Goal: Task Accomplishment & Management: Use online tool/utility

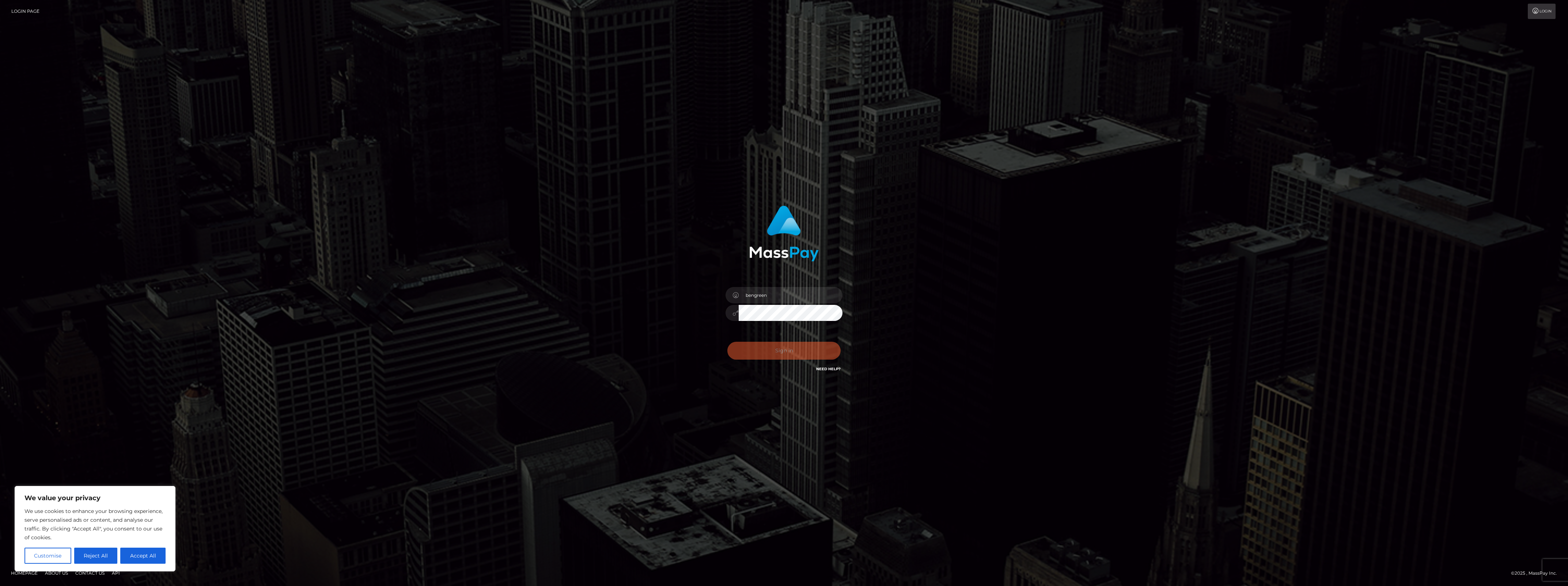
drag, startPoint x: 787, startPoint y: 350, endPoint x: 791, endPoint y: 354, distance: 5.7
click at [788, 352] on div "Sign in Need Help?" at bounding box center [784, 354] width 128 height 32
type input "bengreen"
click at [803, 351] on button "Sign in" at bounding box center [784, 351] width 113 height 18
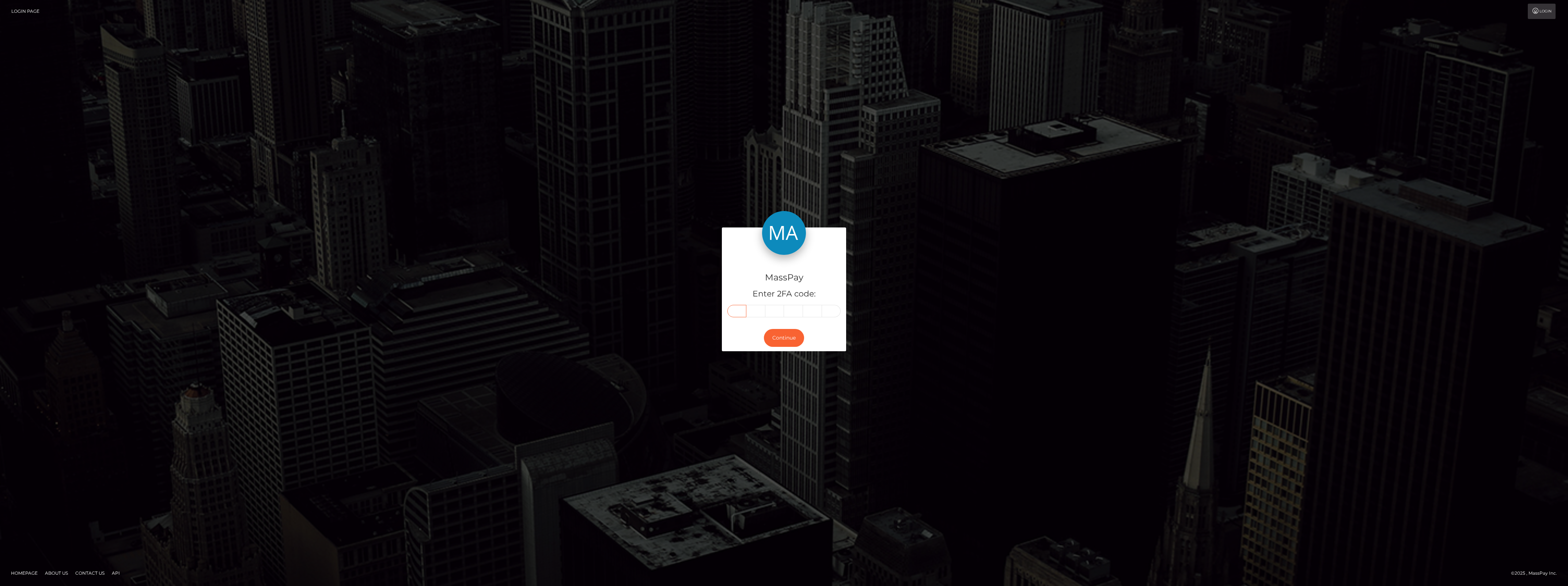
drag, startPoint x: 747, startPoint y: 306, endPoint x: 740, endPoint y: 310, distance: 8.1
paste input "0"
type input "0"
type input "7"
type input "5"
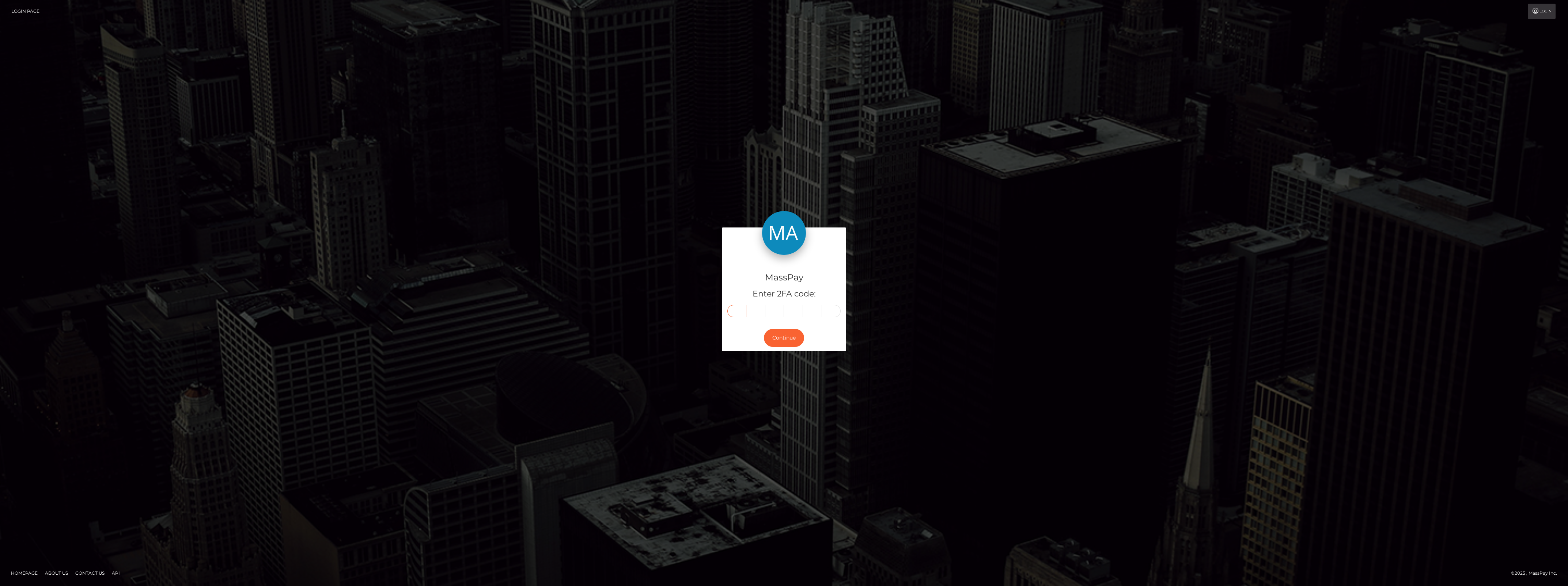
type input "1"
type input "2"
type input "3"
click at [796, 329] on button "Continue" at bounding box center [784, 338] width 40 height 18
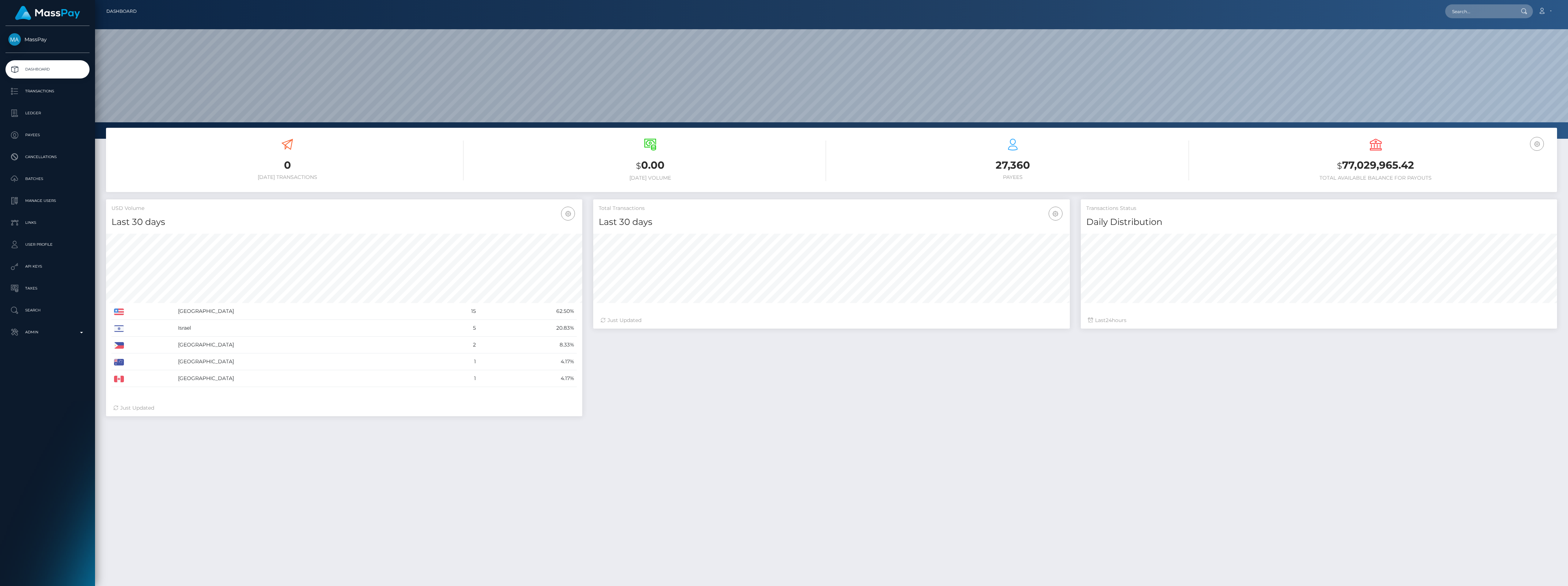
scroll to position [129, 476]
click at [48, 339] on link "Admin" at bounding box center [47, 332] width 84 height 18
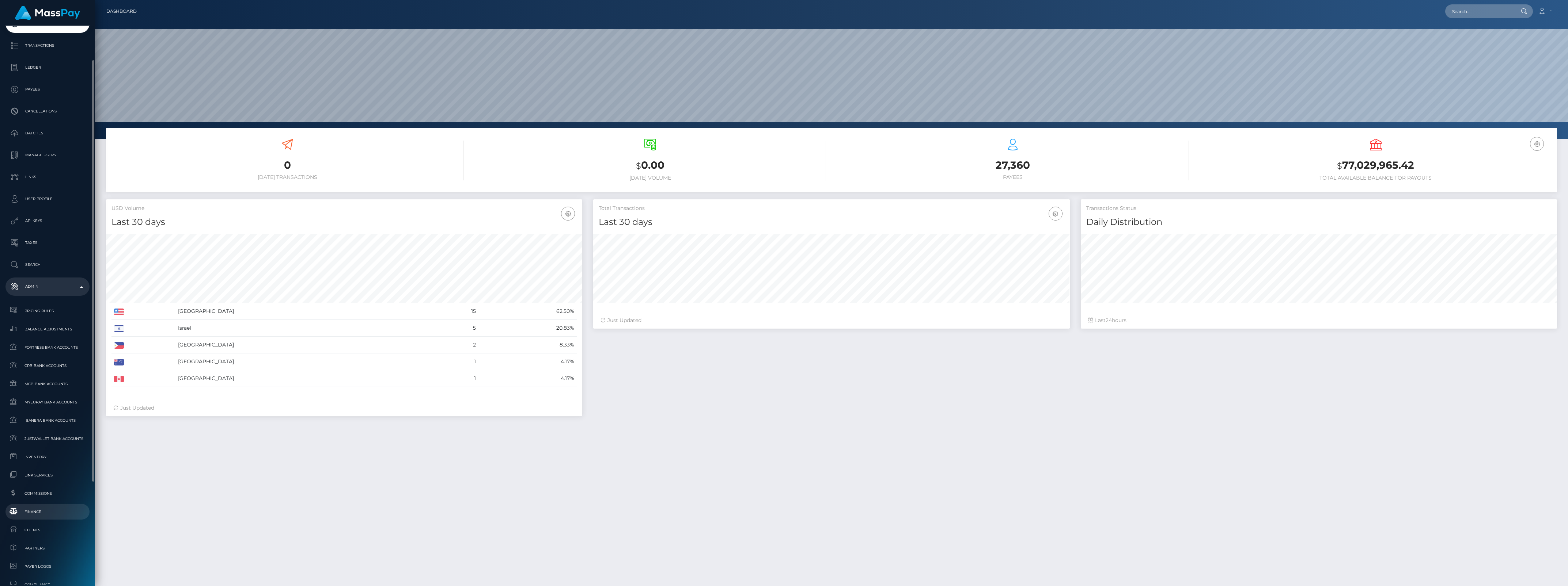
click at [30, 515] on span "Finance" at bounding box center [48, 512] width 78 height 9
click at [54, 317] on span "Inventory" at bounding box center [48, 321] width 78 height 9
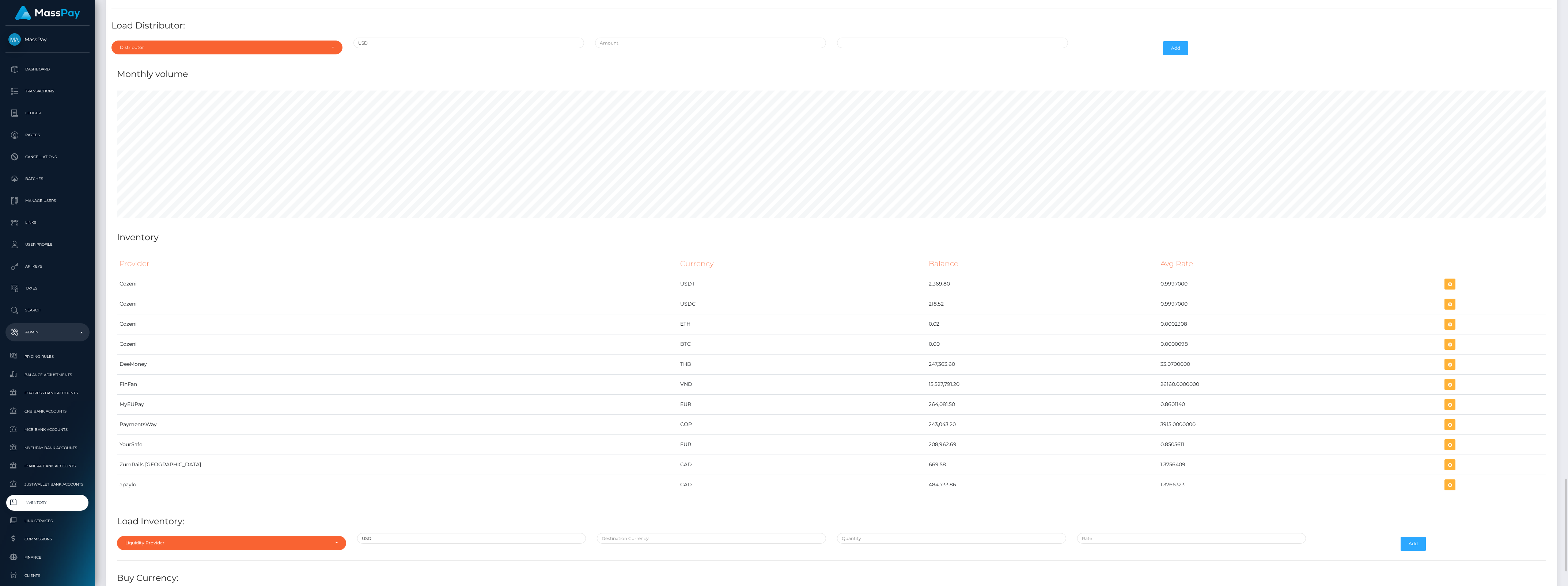
scroll to position [2882, 0]
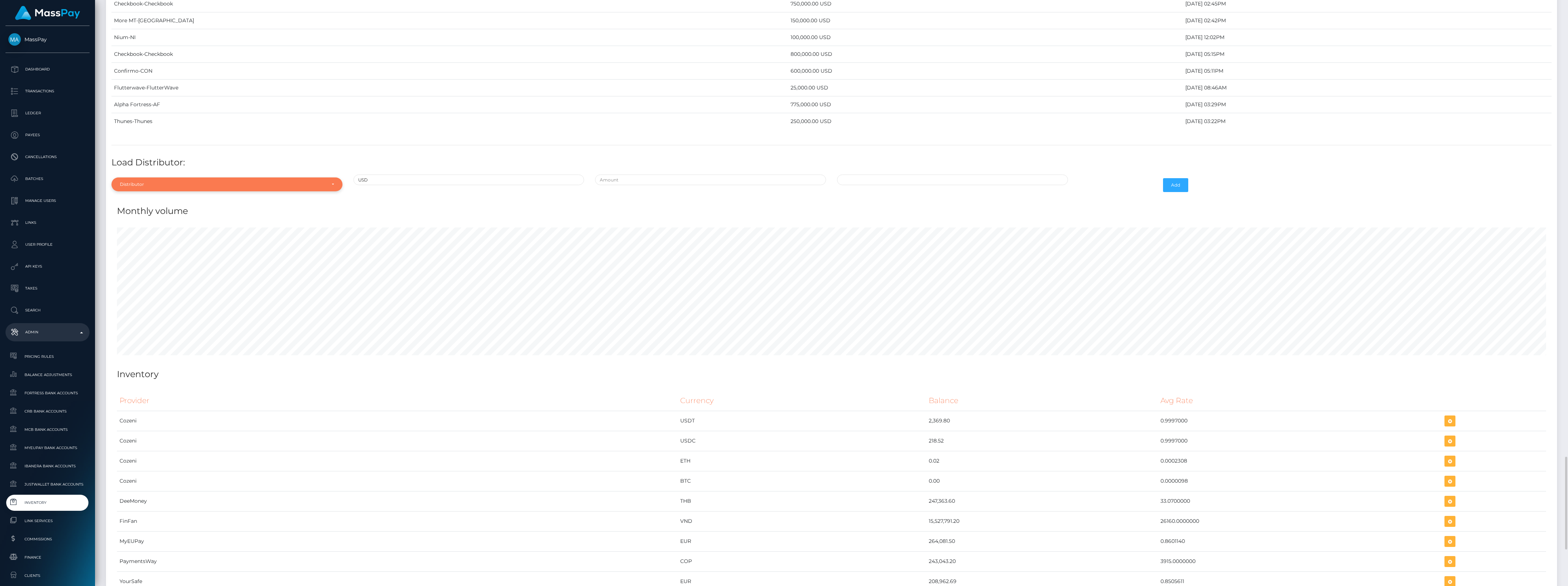
click at [250, 192] on div "Distributor" at bounding box center [226, 185] width 231 height 14
click at [225, 207] on input "Search" at bounding box center [226, 202] width 225 height 10
type input "neem"
drag, startPoint x: 226, startPoint y: 229, endPoint x: 263, endPoint y: 227, distance: 37.1
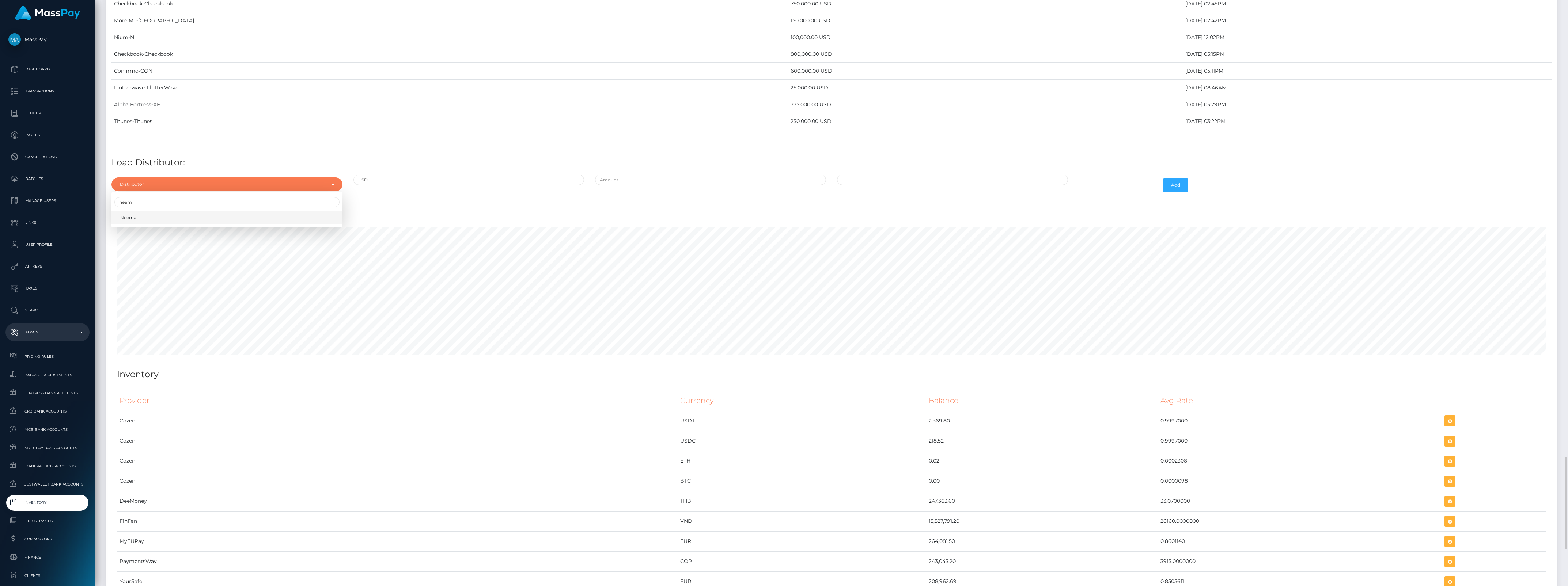
click at [226, 225] on link "Neema" at bounding box center [226, 218] width 231 height 14
select select "38"
click at [649, 185] on input "text" at bounding box center [710, 180] width 231 height 10
type input "$600,000.0000000"
click at [883, 185] on input "08/28/2025 10:13 AM" at bounding box center [952, 180] width 231 height 10
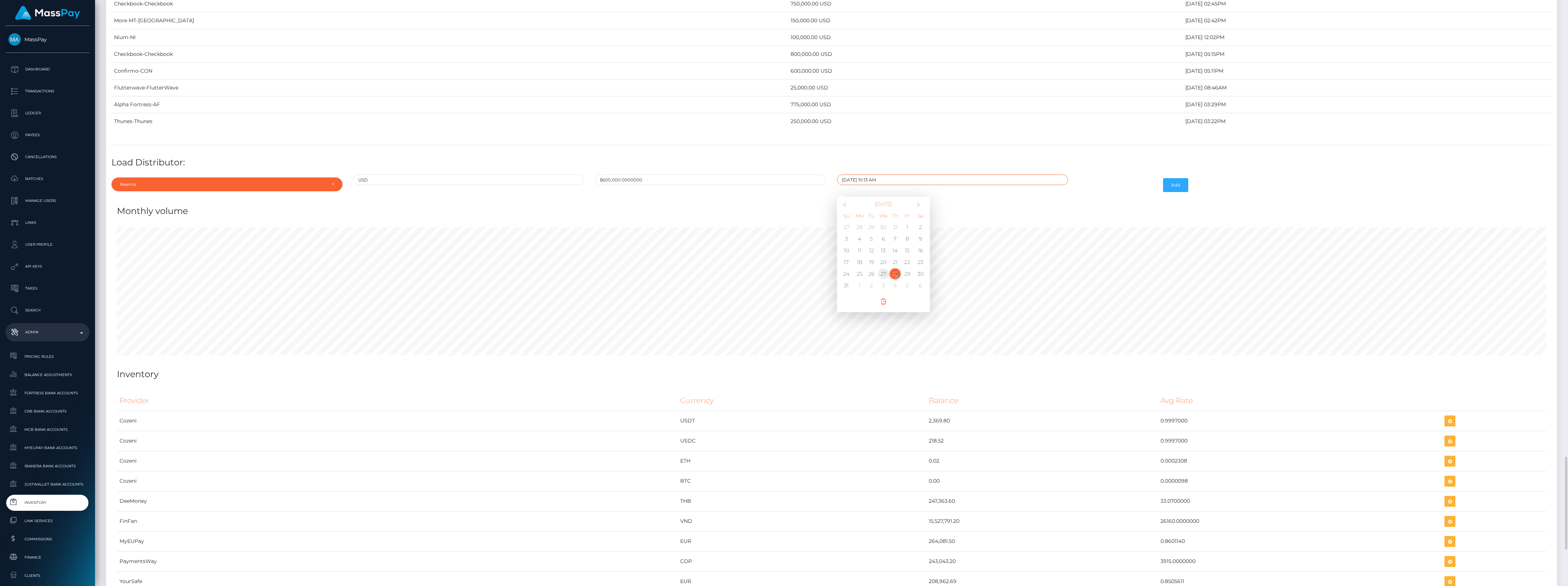
click at [883, 280] on td "27" at bounding box center [883, 273] width 12 height 11
type input "08/27/2025 10:13 AM"
click at [1173, 192] on button "Add" at bounding box center [1175, 185] width 25 height 14
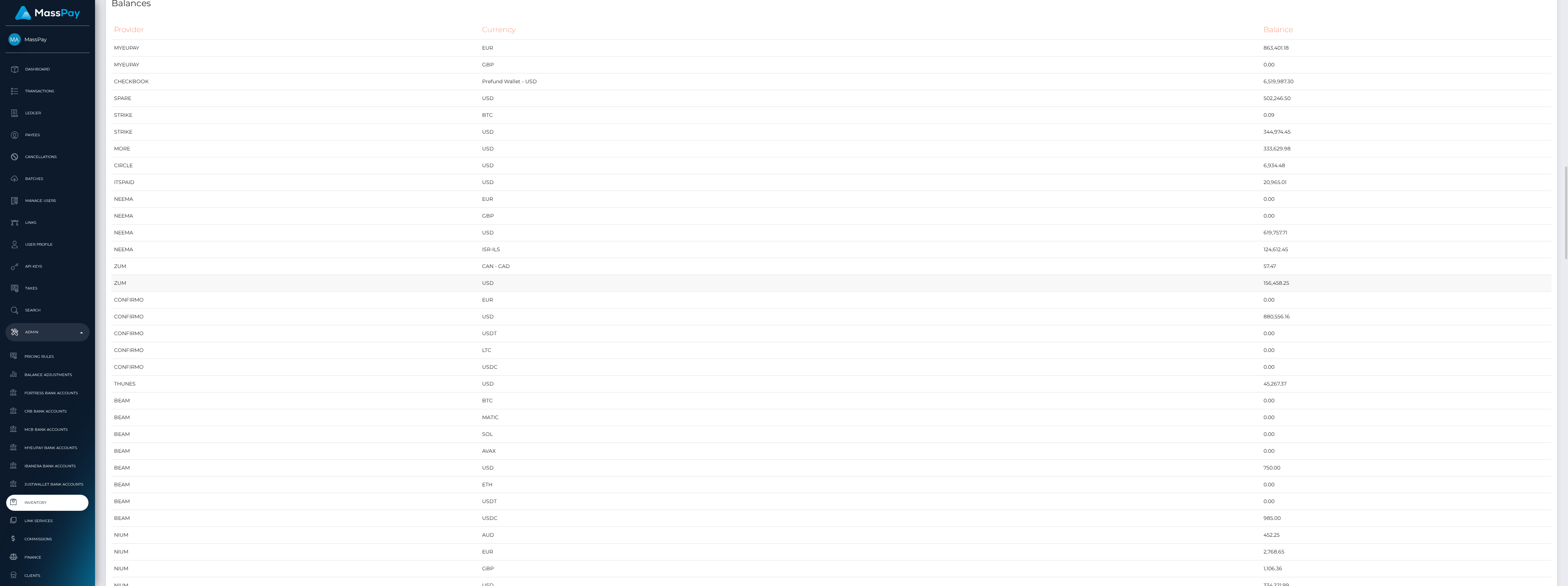
scroll to position [0, 0]
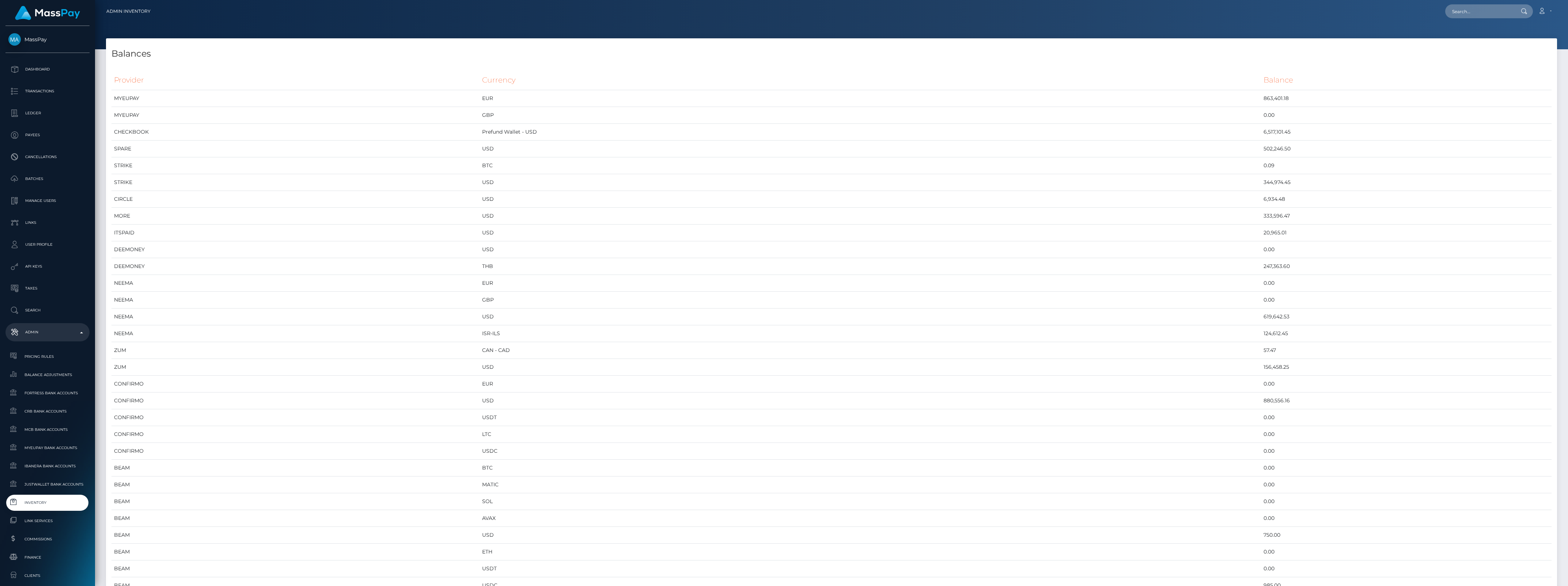
scroll to position [3632, 1451]
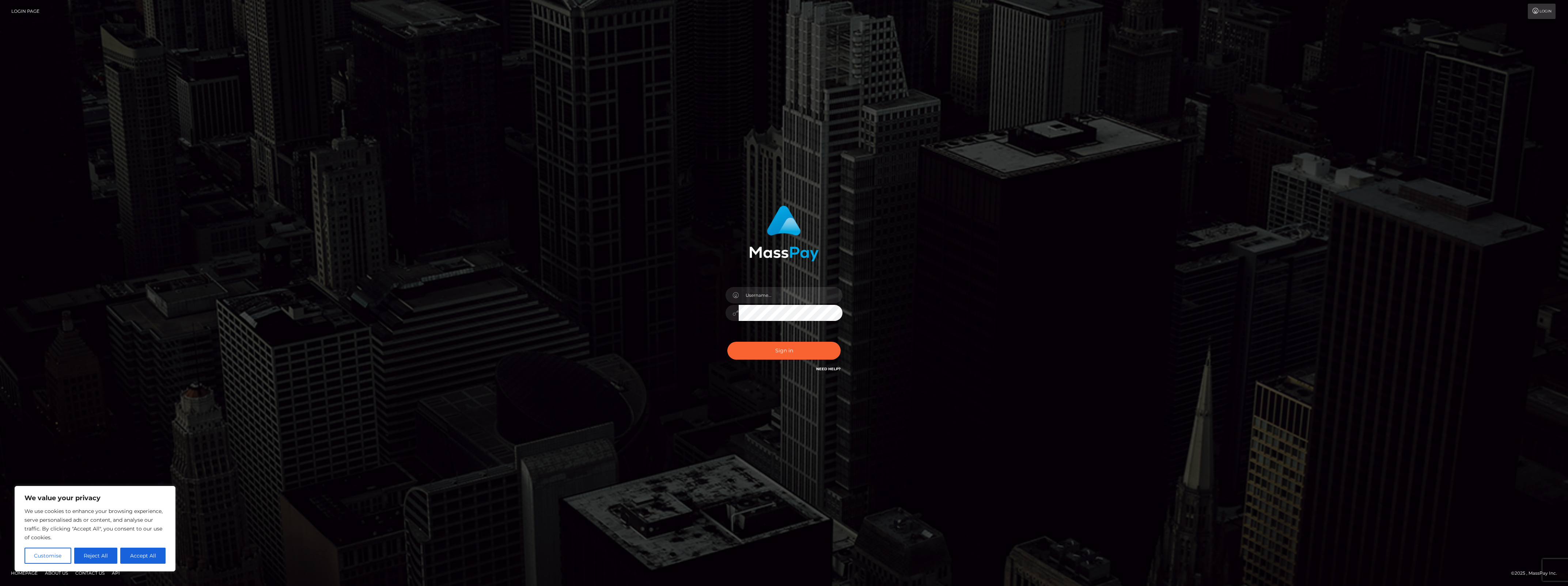
type input "bengreen"
click at [765, 342] on button "Sign in" at bounding box center [784, 351] width 113 height 18
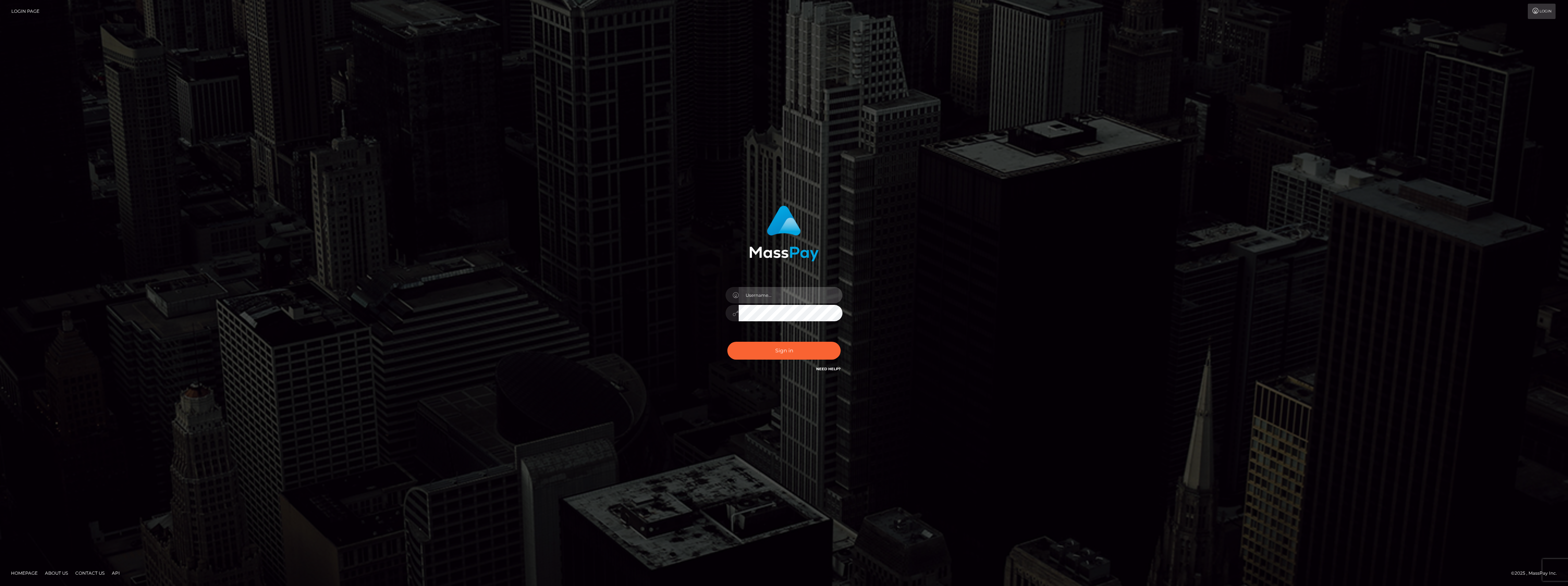
type input "bengreen"
click at [775, 344] on button "Sign in" at bounding box center [784, 351] width 113 height 18
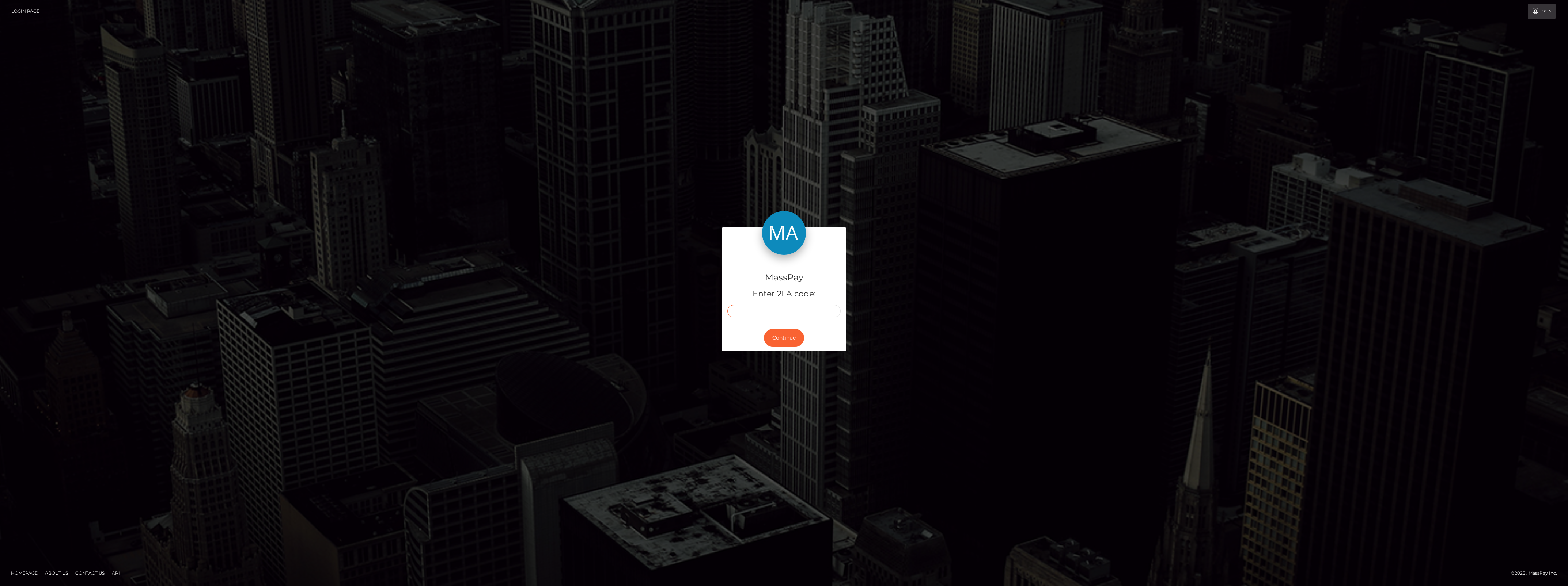
paste input "6"
type input "6"
type input "3"
type input "0"
type input "6"
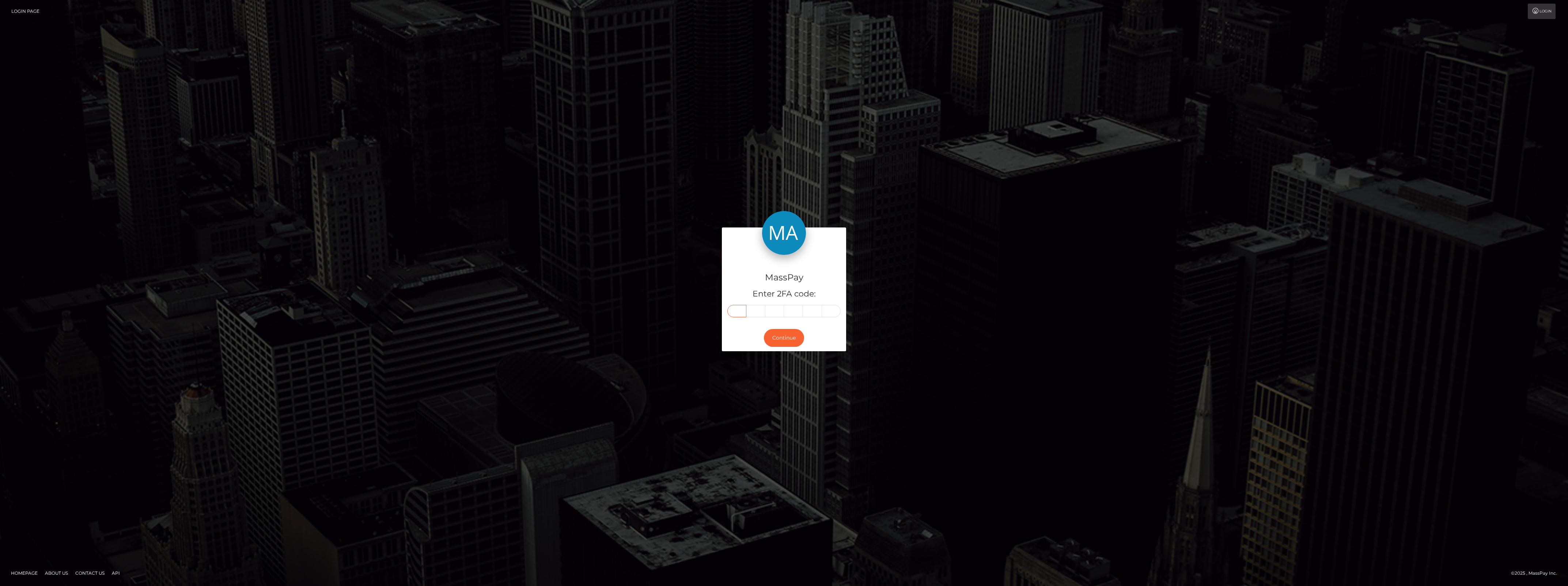
type input "9"
type input "6"
click at [779, 333] on button "Continue" at bounding box center [784, 338] width 40 height 18
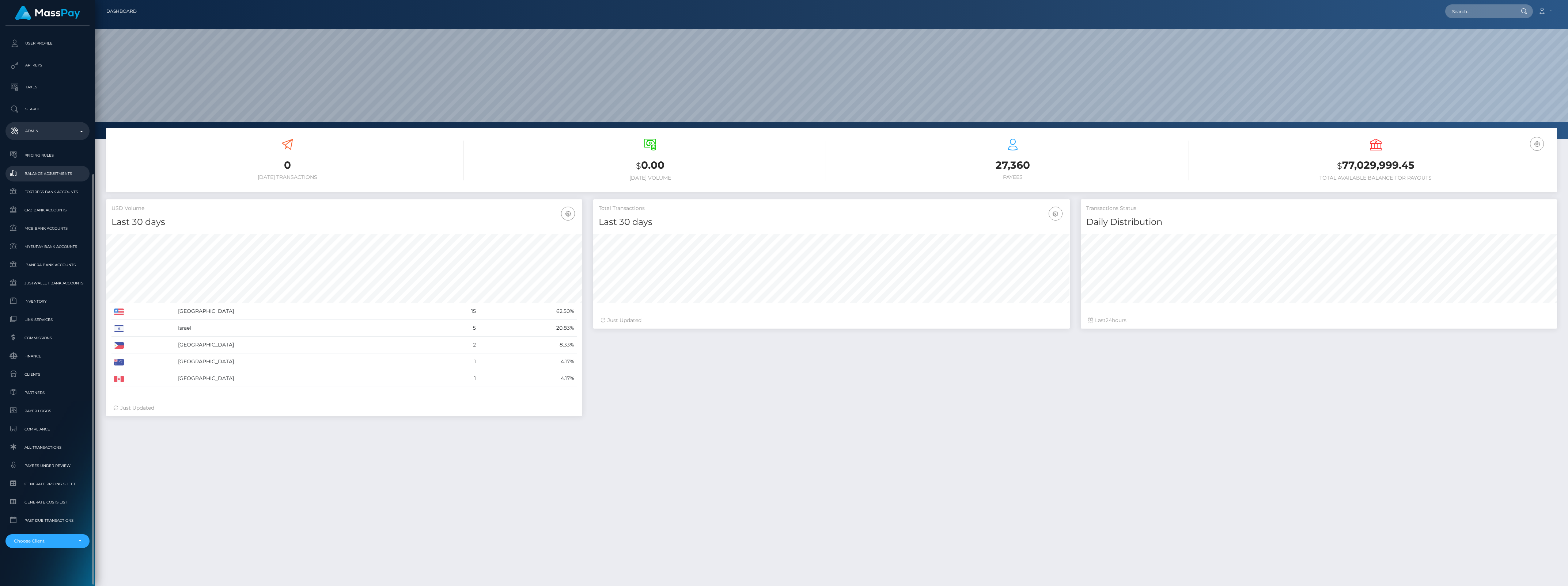
click at [50, 179] on link "Balance Adjustments" at bounding box center [47, 173] width 84 height 16
click at [54, 191] on span "Fortress Bank Accounts" at bounding box center [48, 192] width 78 height 9
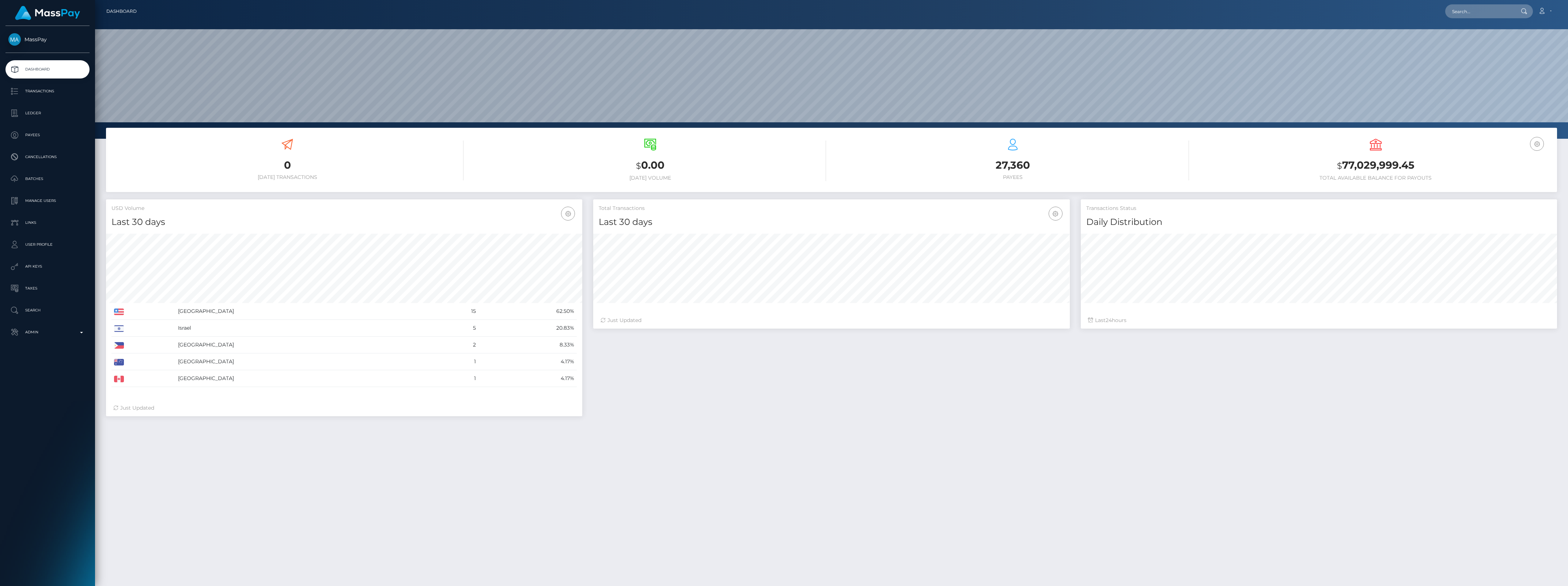
scroll to position [129, 476]
click at [72, 331] on p "Admin" at bounding box center [48, 333] width 78 height 11
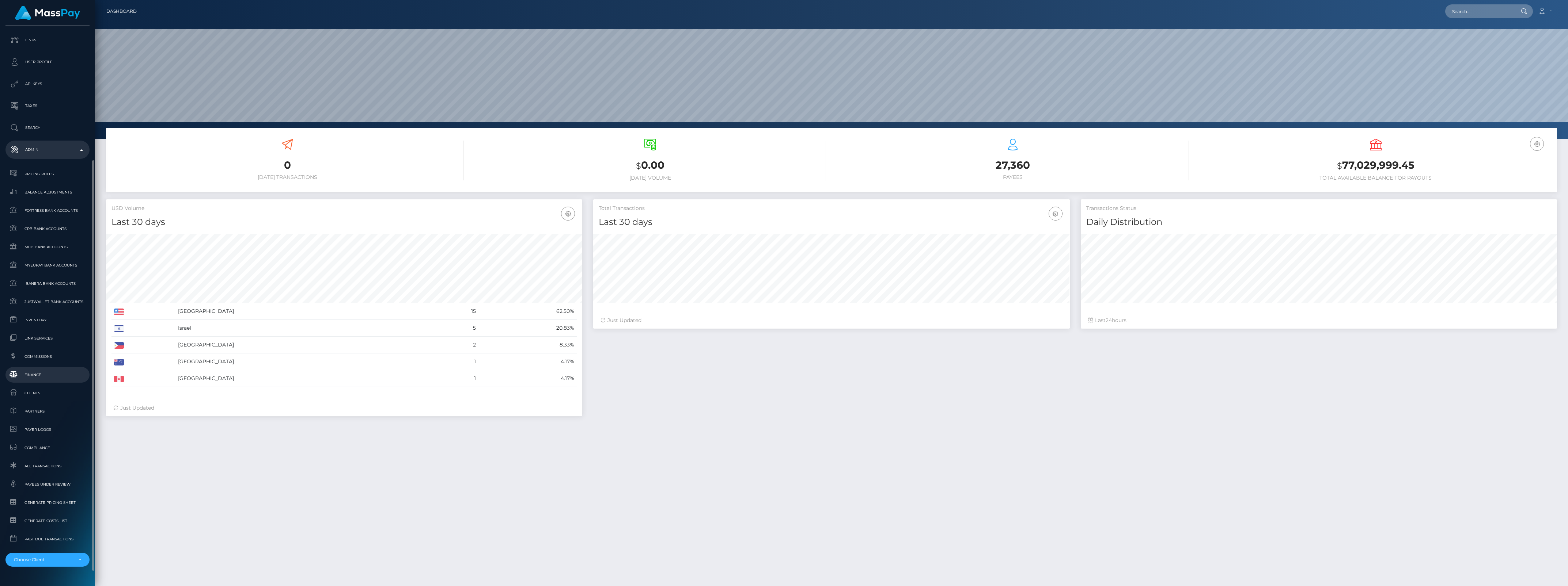
click at [51, 372] on span "Finance" at bounding box center [48, 375] width 78 height 9
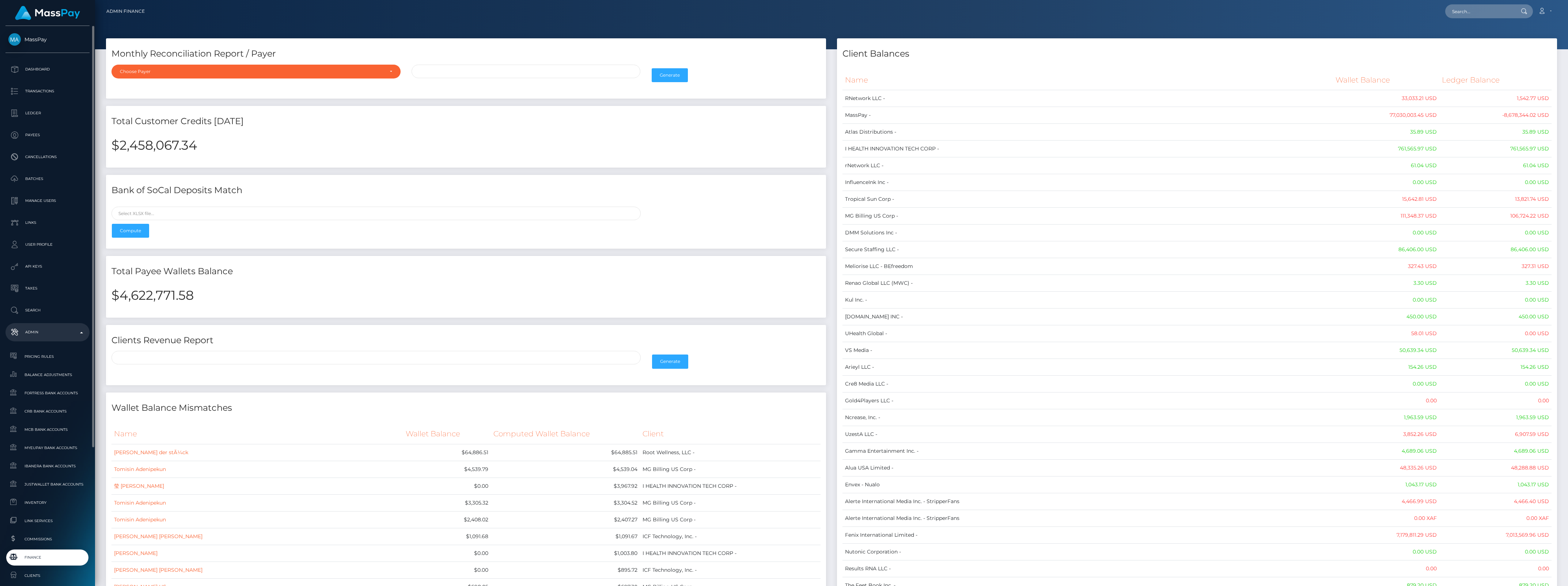
scroll to position [183, 0]
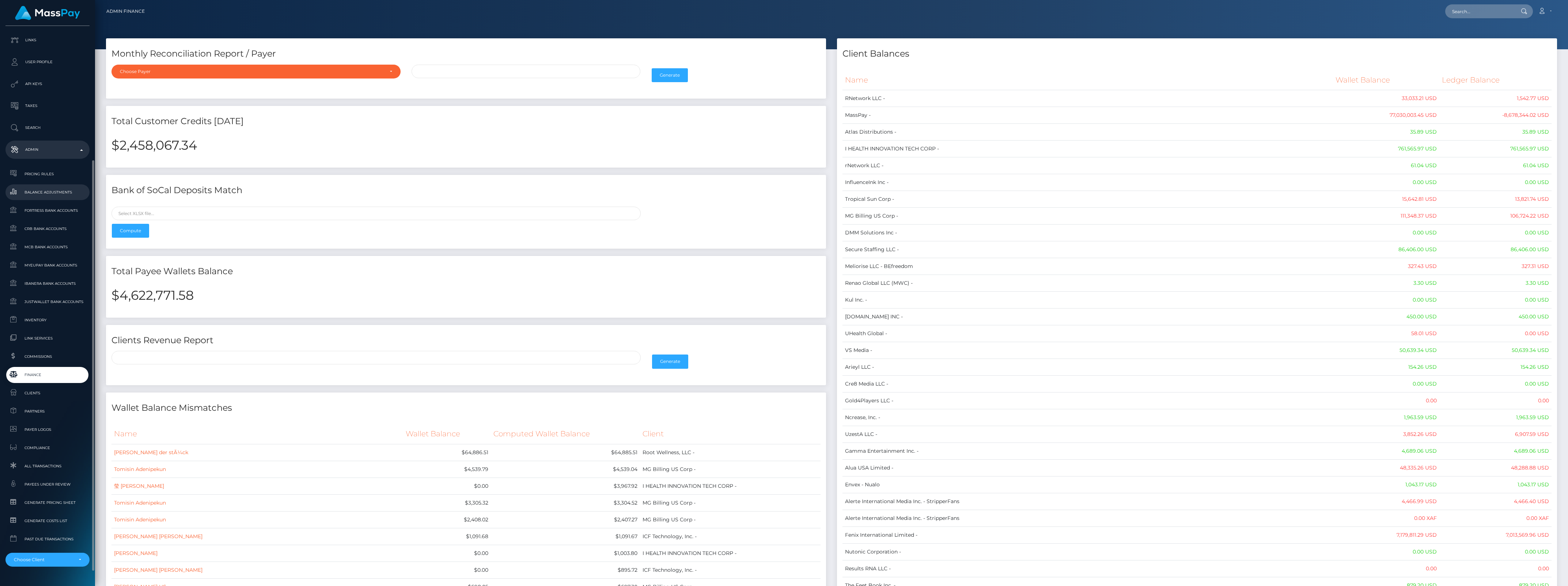
click at [35, 195] on span "Balance Adjustments" at bounding box center [48, 192] width 78 height 9
click at [35, 204] on link "Fortress Bank Accounts" at bounding box center [47, 211] width 84 height 16
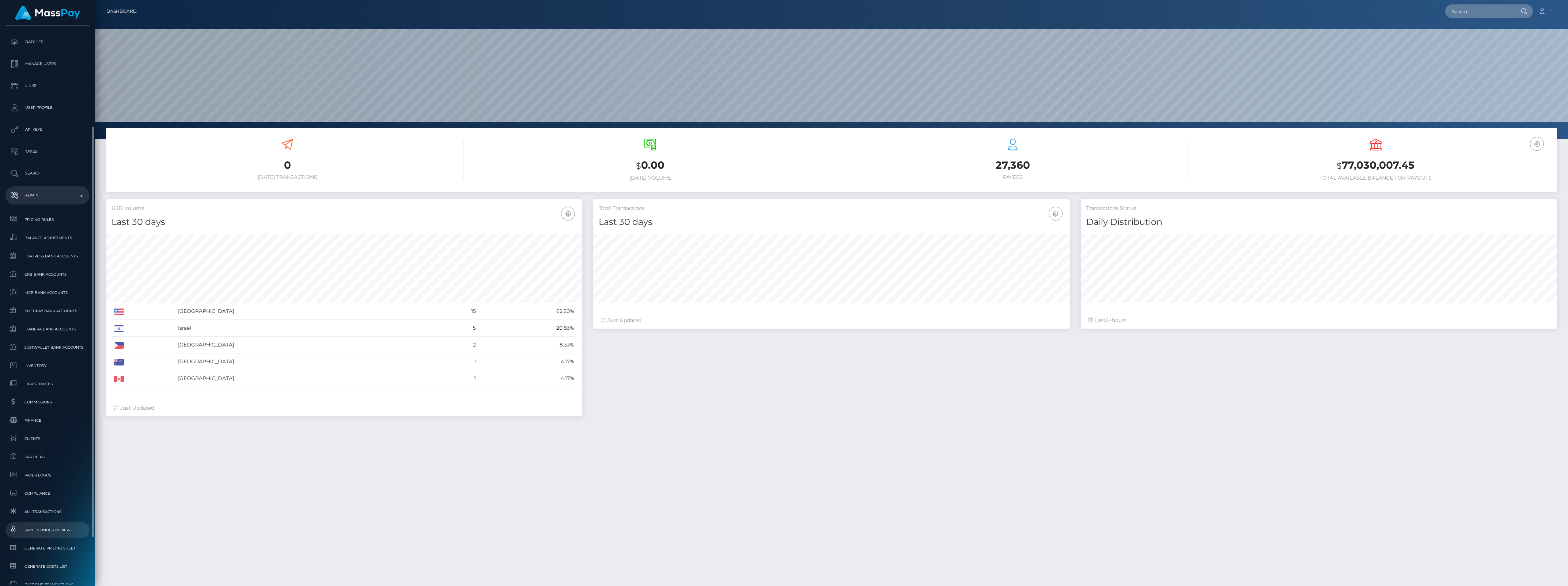
scroll to position [183, 0]
click at [38, 364] on link "Commissions" at bounding box center [47, 357] width 84 height 16
click at [37, 373] on span "Finance" at bounding box center [48, 375] width 78 height 9
click at [29, 322] on span "Inventory" at bounding box center [48, 320] width 78 height 9
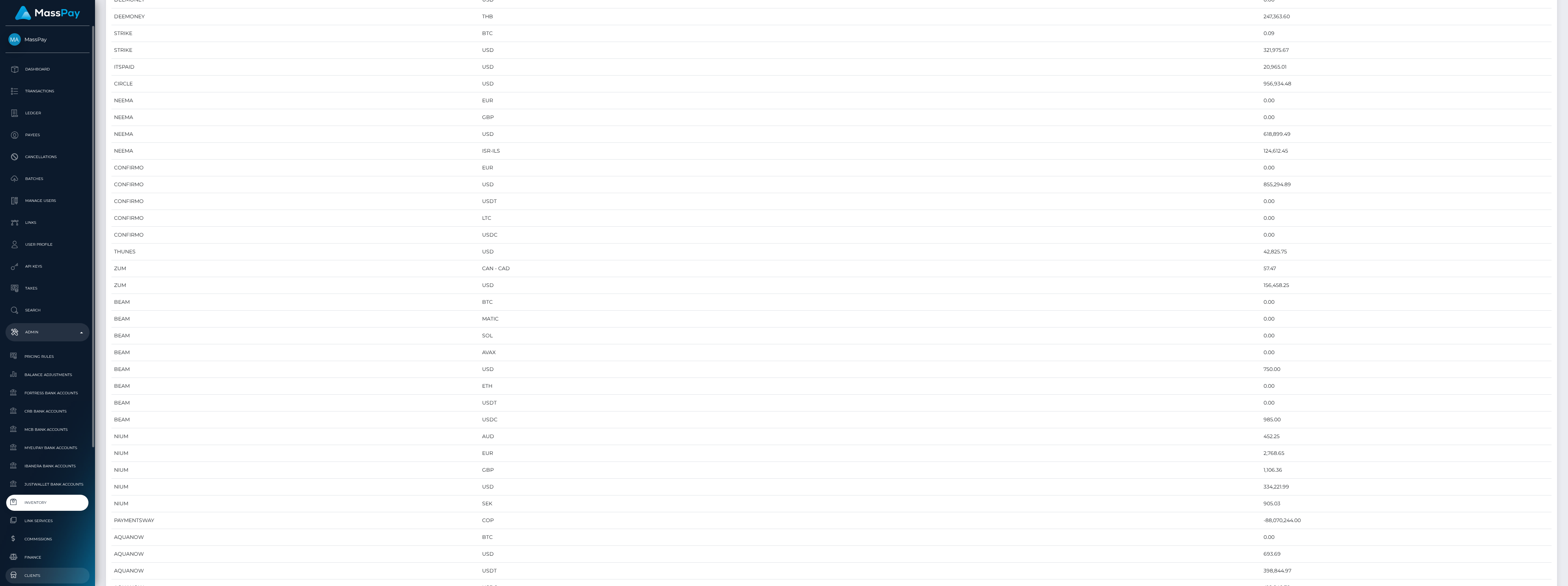
scroll to position [45, 0]
click at [41, 459] on span "Inventory" at bounding box center [48, 457] width 78 height 9
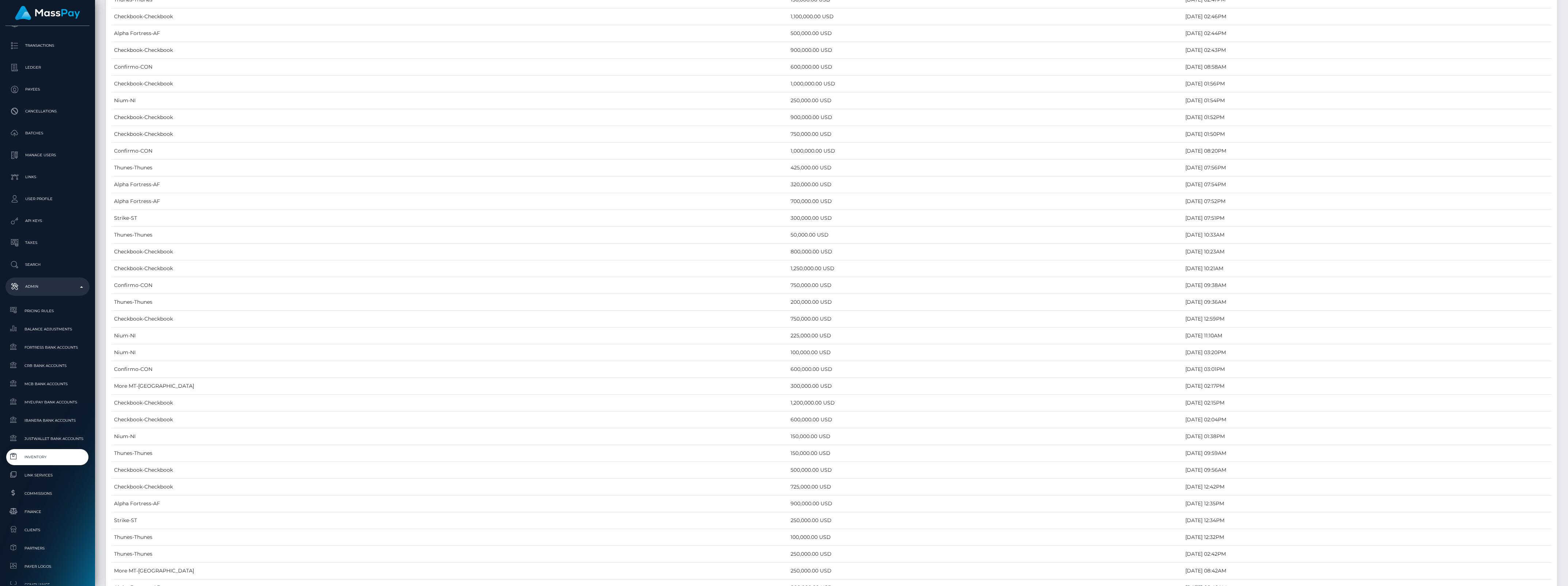
scroll to position [3128, 0]
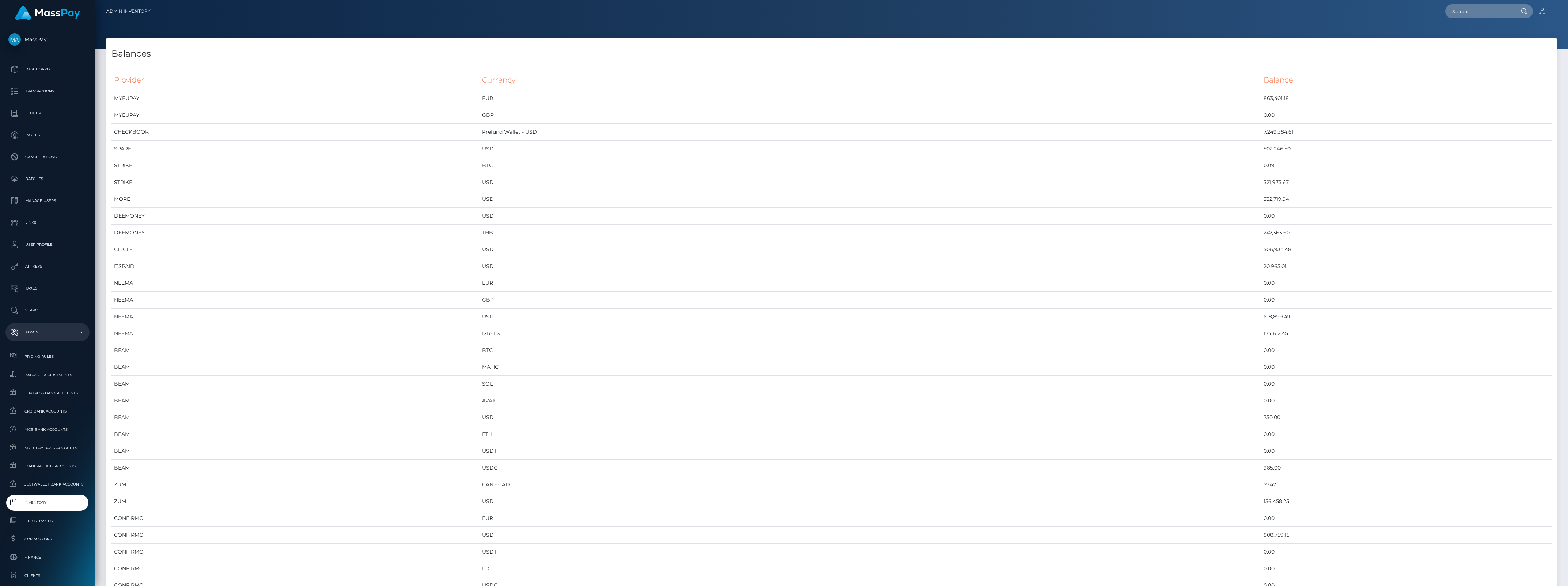
scroll to position [3632, 1451]
drag, startPoint x: 1233, startPoint y: 130, endPoint x: 1125, endPoint y: 144, distance: 108.9
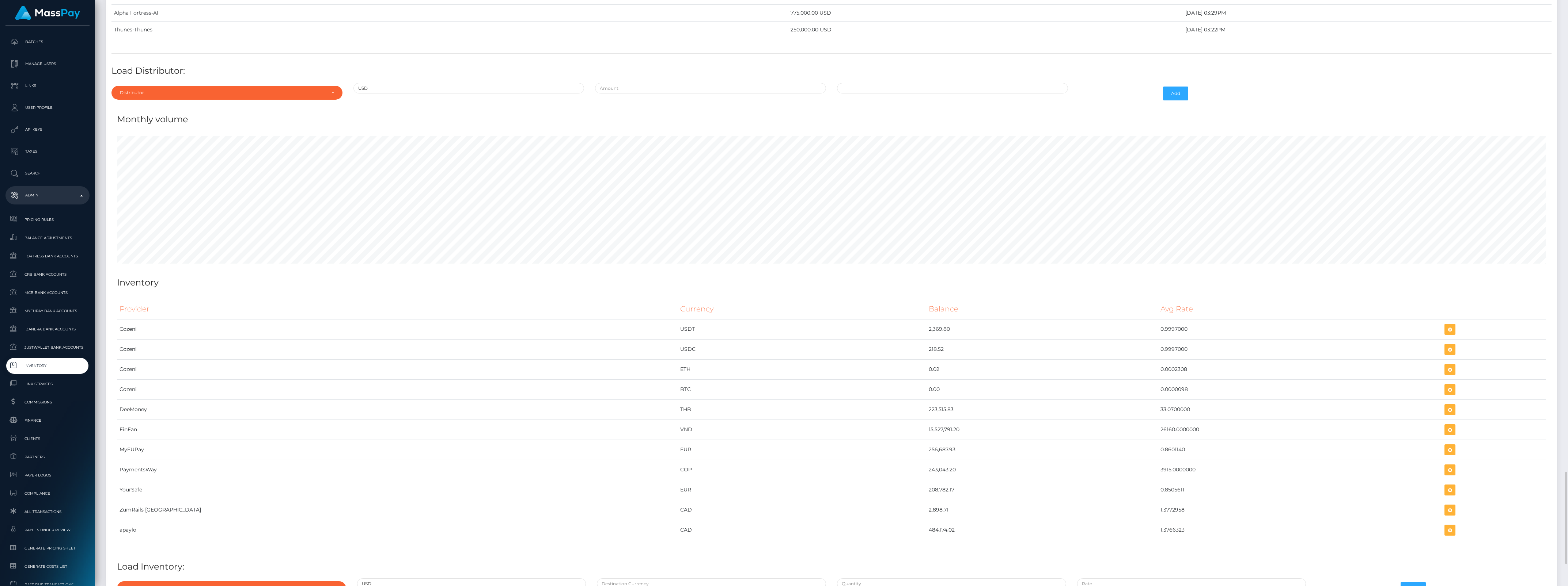
scroll to position [2899, 0]
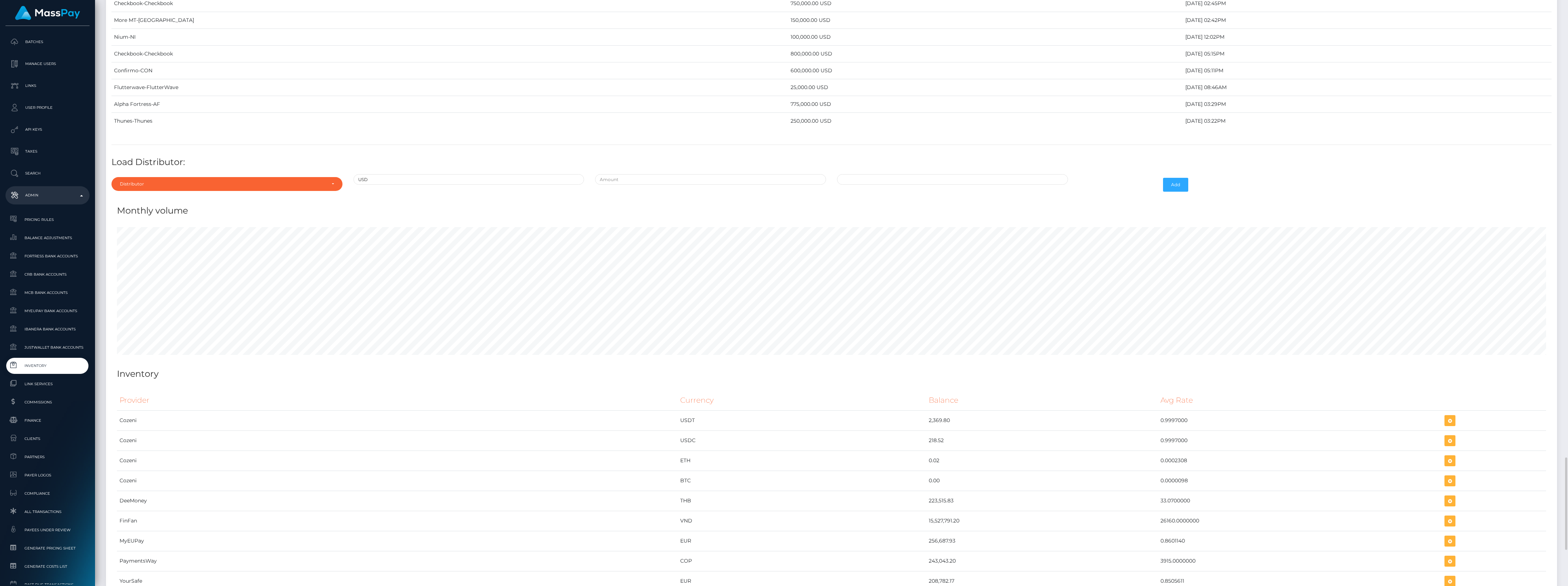
click at [244, 213] on div "Monthly volume" at bounding box center [831, 205] width 1440 height 22
click at [243, 191] on div "Distributor" at bounding box center [226, 185] width 231 height 14
click at [166, 207] on input "Search" at bounding box center [226, 202] width 225 height 10
type input "chec"
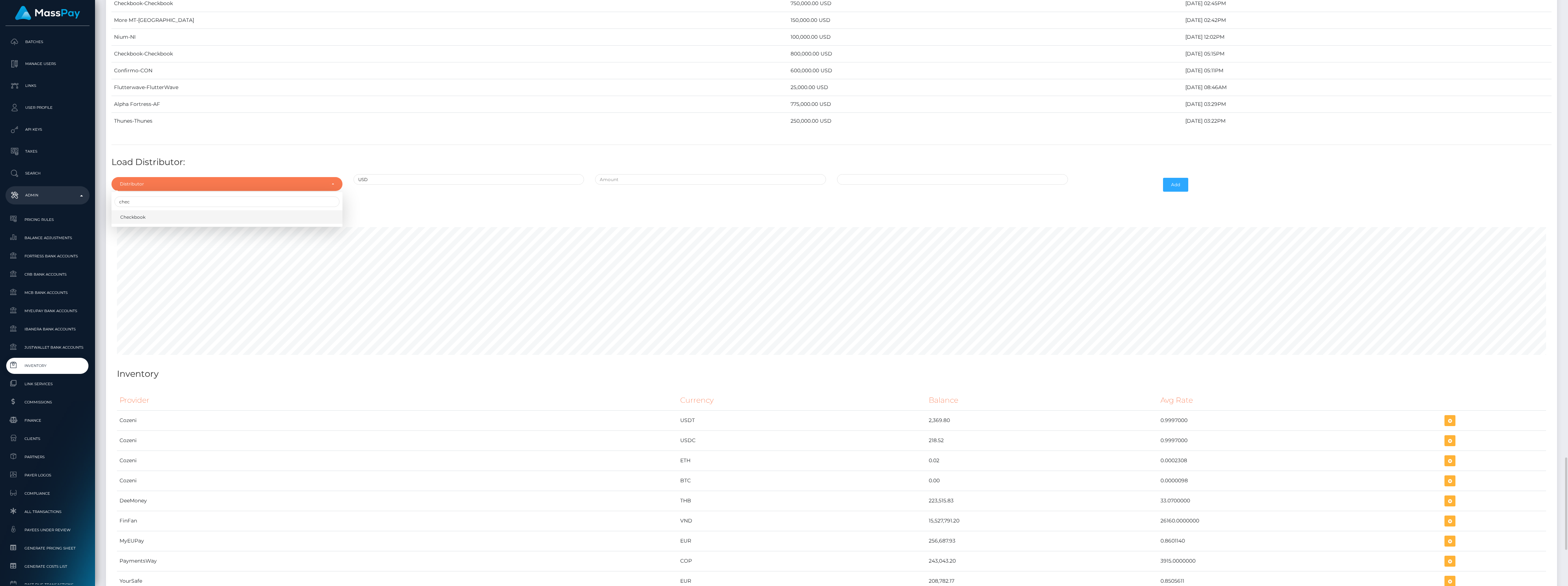
click at [167, 224] on link "Checkbook" at bounding box center [226, 218] width 231 height 14
select select "7"
click at [649, 185] on input "text" at bounding box center [710, 179] width 231 height 10
type input "$975,000.0000000"
type input "08/28/2025 10:55 AM"
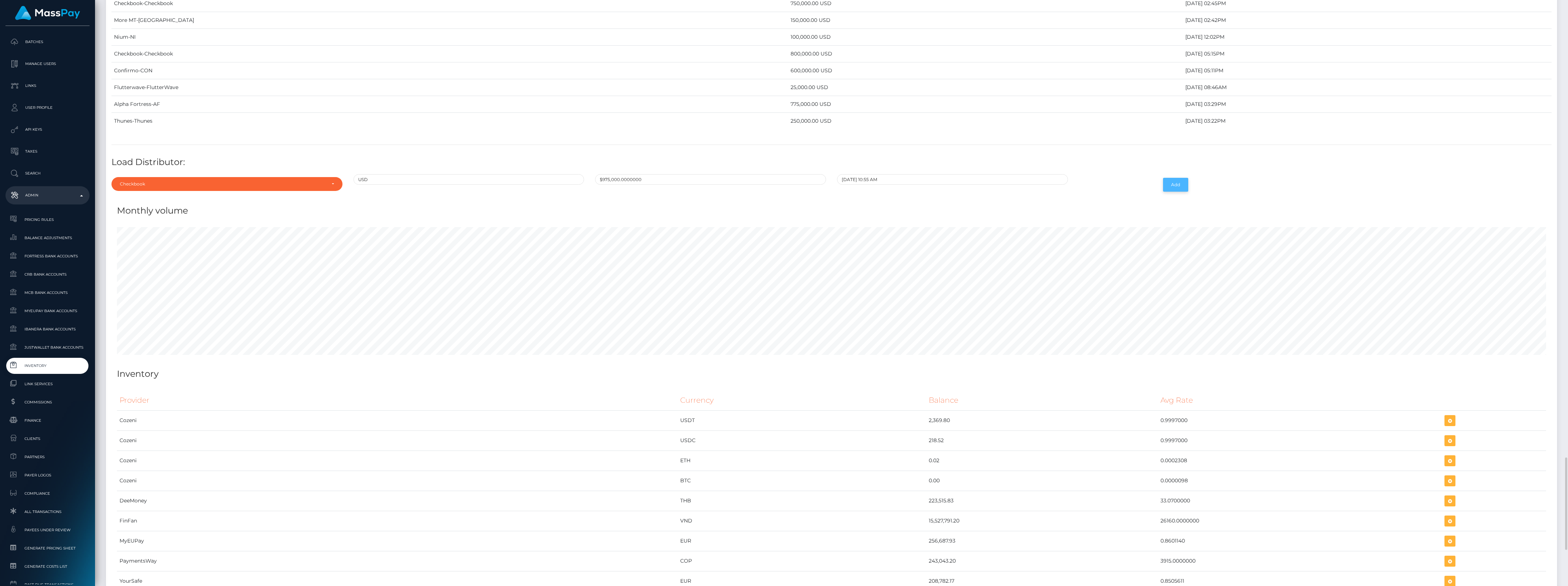
click at [1177, 192] on button "Add" at bounding box center [1175, 185] width 25 height 14
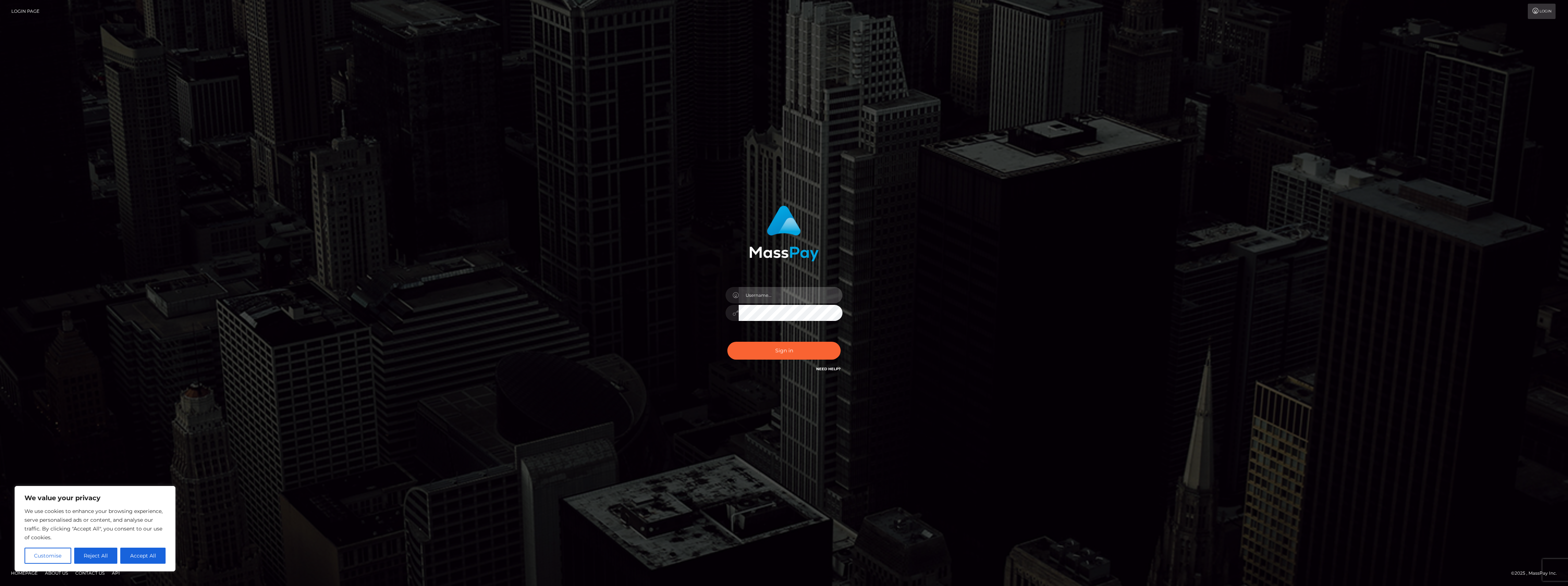
type input "bengreen"
drag, startPoint x: 750, startPoint y: 354, endPoint x: 759, endPoint y: 351, distance: 9.5
click at [751, 354] on button "Sign in" at bounding box center [784, 351] width 113 height 18
type input "bengreen"
click at [747, 354] on button "Sign in" at bounding box center [784, 351] width 113 height 18
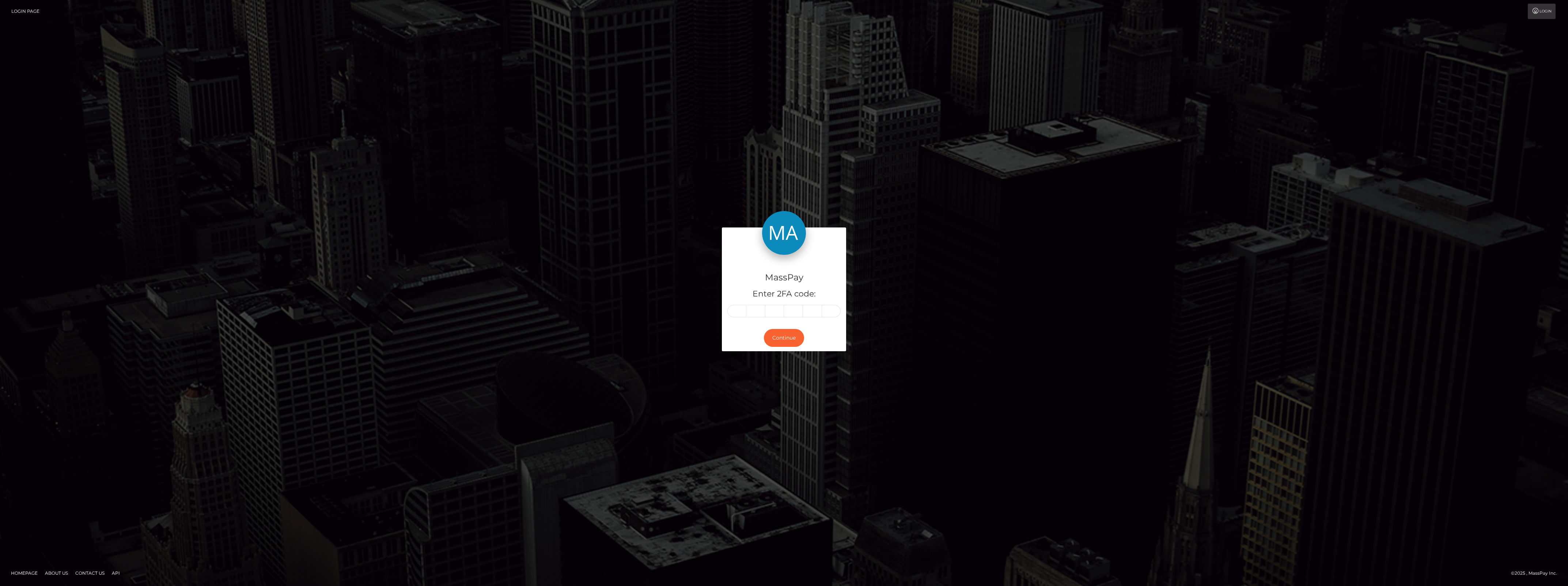
type input "4"
type input "7"
type input "6"
type input "0"
type input "2"
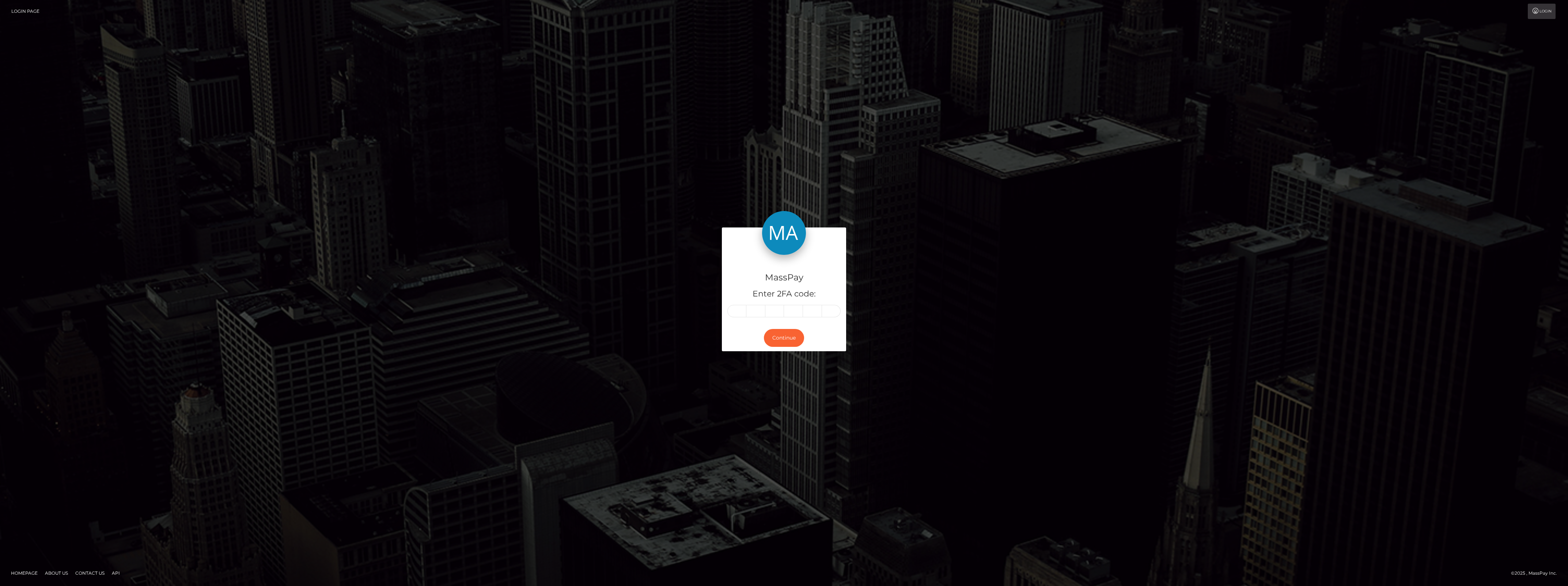
type input "1"
click at [787, 329] on button "Continue" at bounding box center [784, 338] width 40 height 18
click at [789, 336] on button "Continue" at bounding box center [784, 338] width 40 height 18
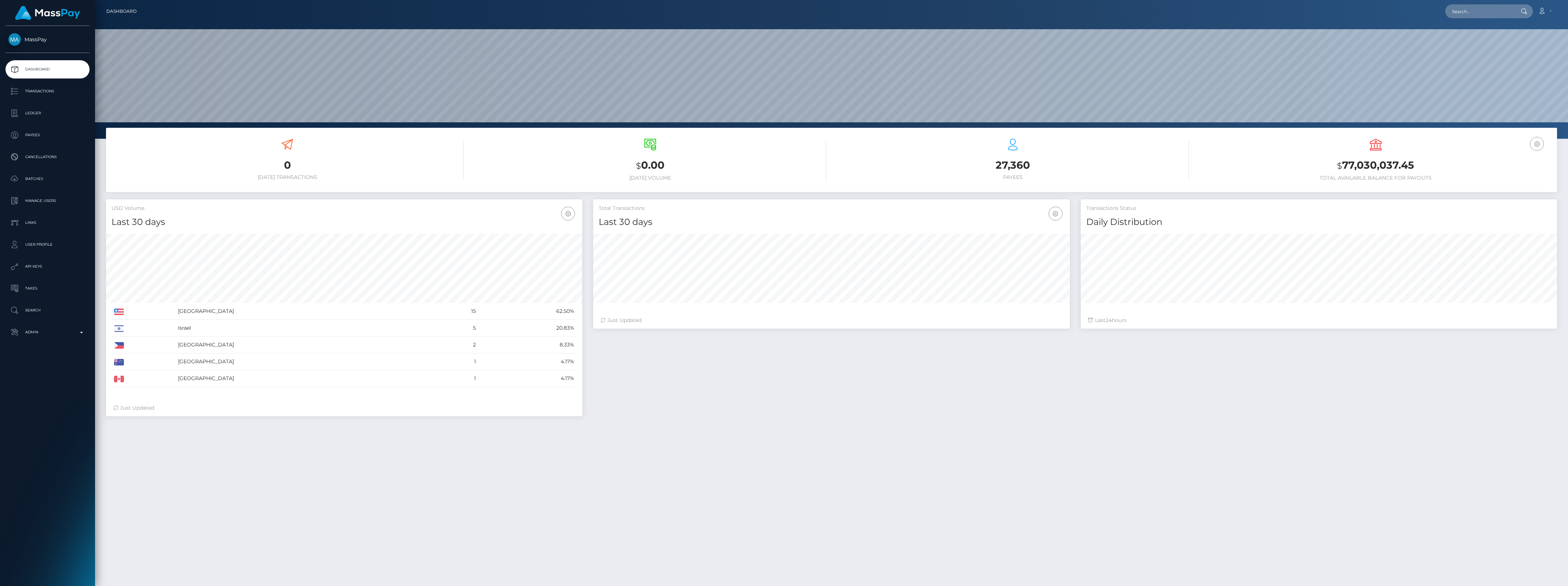
scroll to position [129, 476]
click at [72, 331] on p "Admin" at bounding box center [48, 333] width 78 height 11
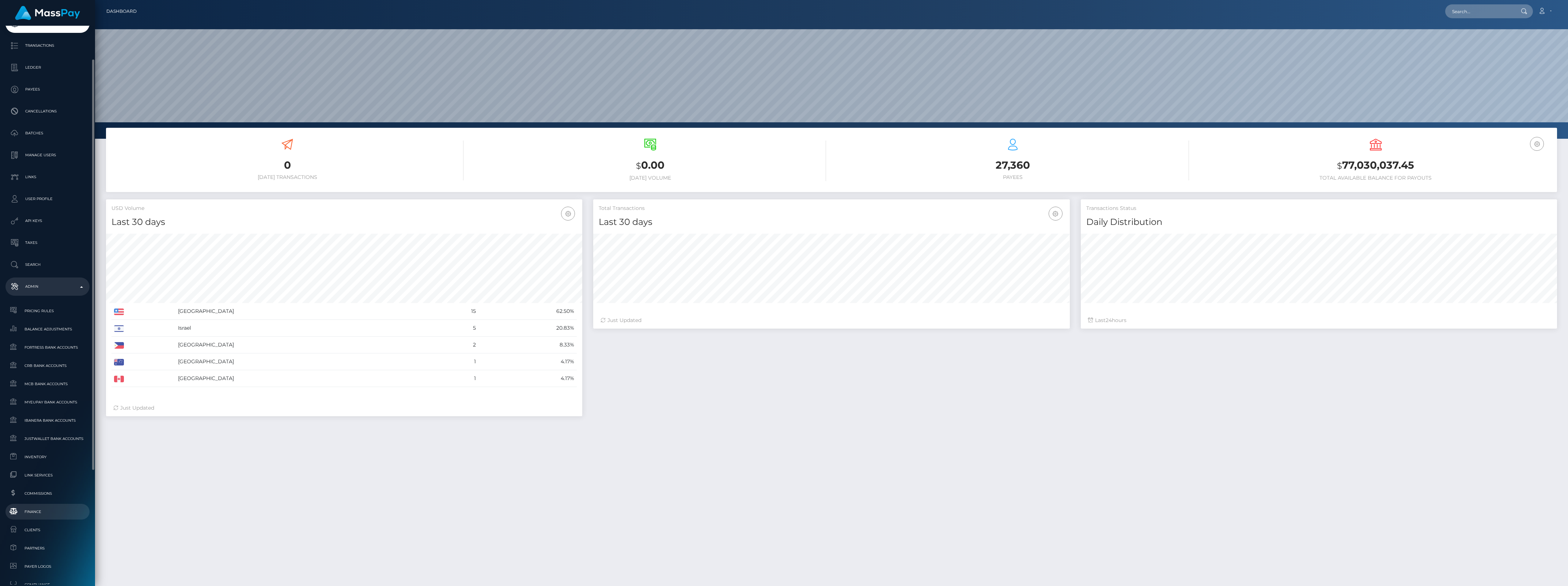
click at [41, 515] on span "Finance" at bounding box center [48, 512] width 78 height 9
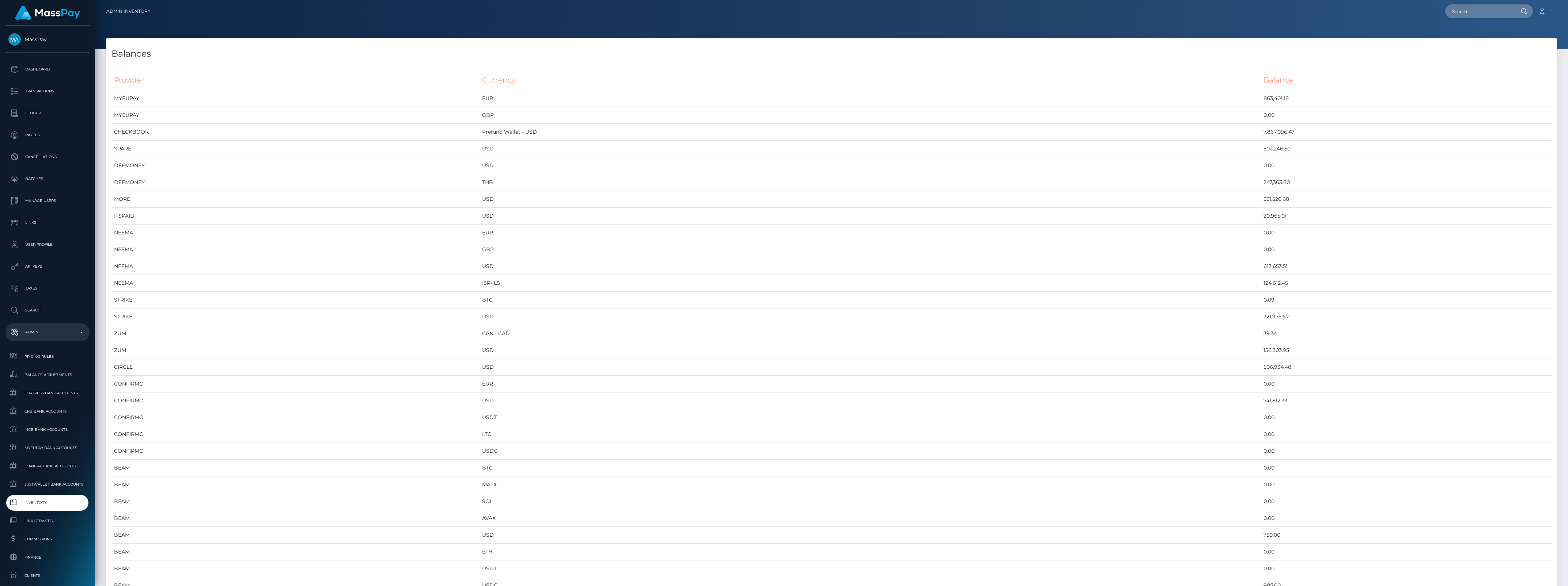
scroll to position [3648, 1451]
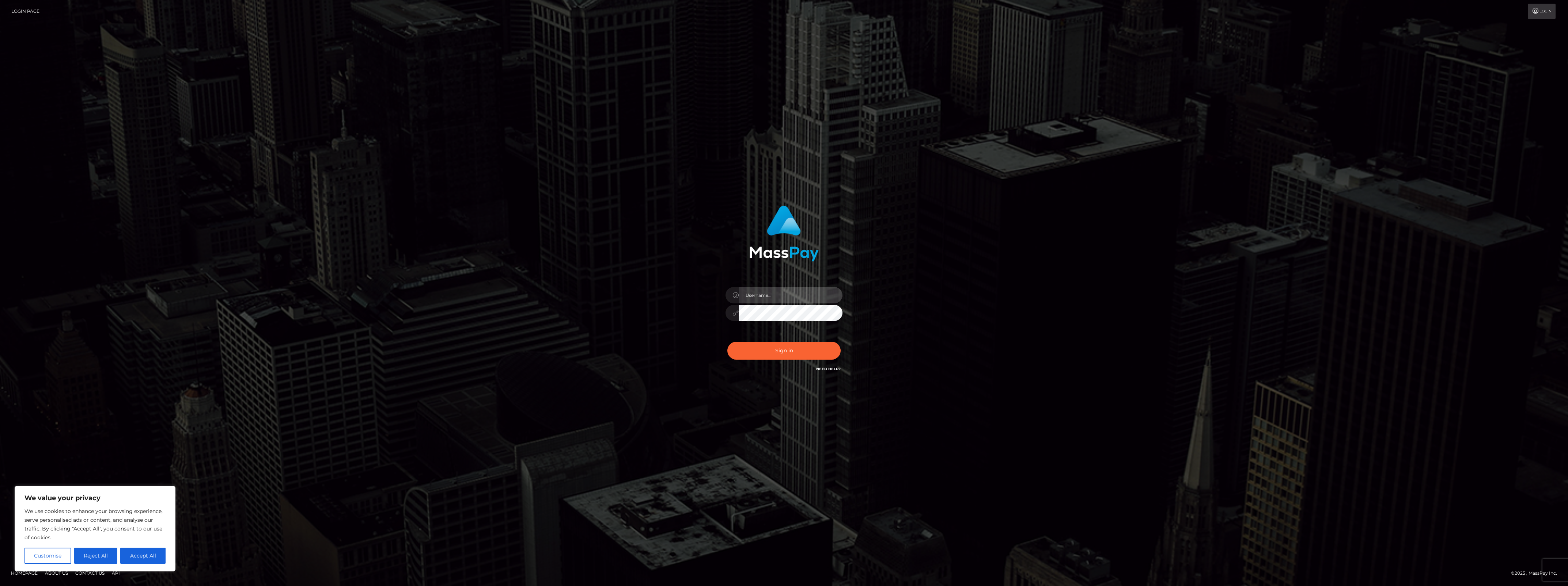
type input "bengreen"
